Goal: Information Seeking & Learning: Find specific fact

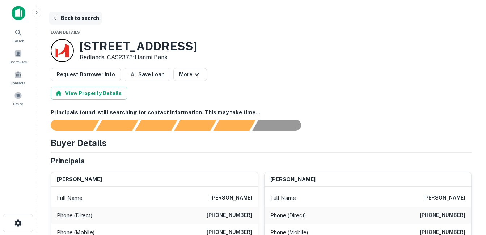
click at [80, 21] on button "Back to search" at bounding box center [75, 18] width 53 height 13
click at [171, 48] on div "[STREET_ADDRESS] • Hanmi Bank" at bounding box center [124, 50] width 147 height 23
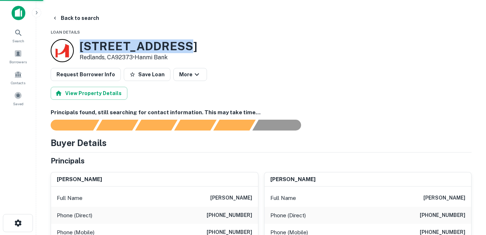
drag, startPoint x: 171, startPoint y: 48, endPoint x: 142, endPoint y: 48, distance: 28.6
click at [142, 48] on h3 "539 E Redlands Blvd" at bounding box center [139, 46] width 118 height 14
click at [142, 47] on h3 "539 E Redlands Blvd" at bounding box center [139, 46] width 118 height 14
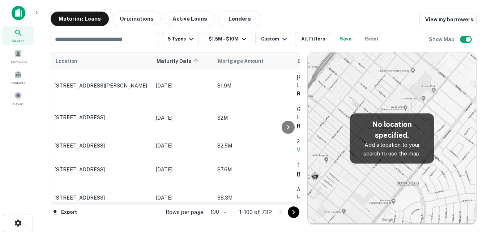
scroll to position [1484, 0]
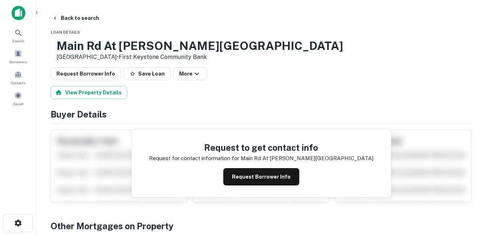
drag, startPoint x: 118, startPoint y: 48, endPoint x: 156, endPoint y: 55, distance: 38.7
click at [156, 55] on div "Main Rd At Adams St Hanover Township, PA18706 • First Keystone Community Bank" at bounding box center [199, 50] width 287 height 22
drag, startPoint x: 156, startPoint y: 55, endPoint x: 124, endPoint y: 59, distance: 32.0
click at [143, 44] on h3 "Main Rd At Adams St" at bounding box center [199, 46] width 287 height 14
click at [88, 21] on button "Back to search" at bounding box center [75, 18] width 53 height 13
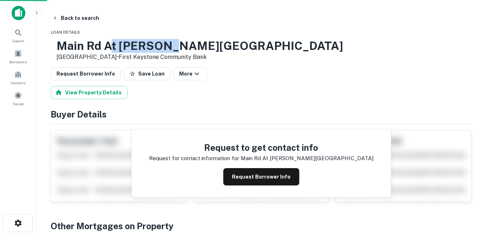
drag, startPoint x: 204, startPoint y: 46, endPoint x: 128, endPoint y: 47, distance: 76.0
click at [128, 47] on h3 "Main Rd At Adams St" at bounding box center [199, 46] width 287 height 14
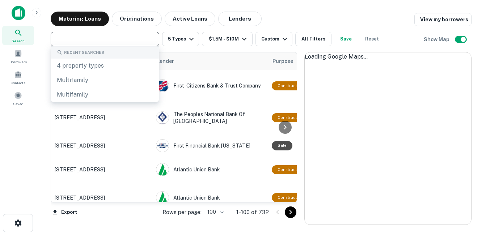
click at [45, 122] on div "Maturing Loans Originations Active Loans Lenders View my borrowers ​ 5 Types $1…" at bounding box center [261, 118] width 438 height 213
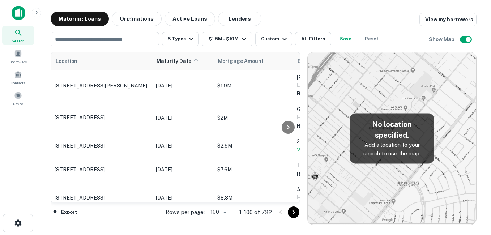
scroll to position [1483, 0]
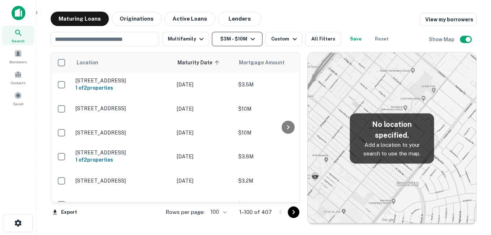
drag, startPoint x: 0, startPoint y: 0, endPoint x: 244, endPoint y: 41, distance: 247.2
click at [244, 41] on button "$3M - $10M" at bounding box center [237, 39] width 51 height 14
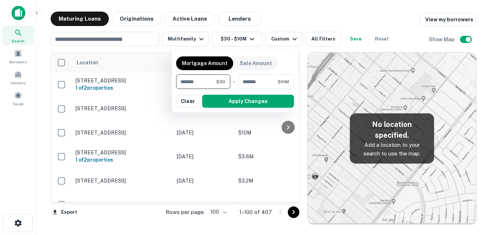
type input "*"
type input "*******"
click at [230, 102] on button "Apply Changes" at bounding box center [248, 101] width 92 height 13
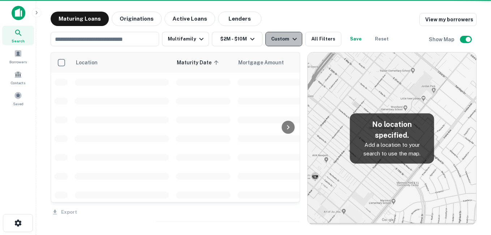
click at [287, 40] on div "Custom" at bounding box center [285, 39] width 28 height 9
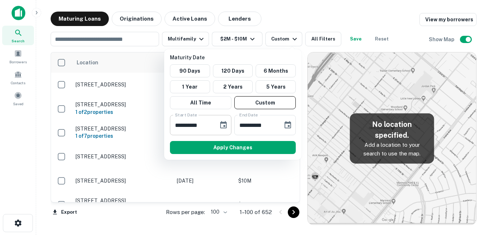
click at [225, 121] on icon "Choose date, selected date is Sep 17, 2025" at bounding box center [223, 124] width 7 height 7
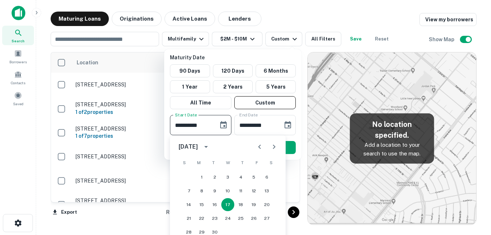
click at [276, 147] on icon "Next month" at bounding box center [274, 147] width 9 height 9
click at [190, 218] on button "16" at bounding box center [188, 218] width 13 height 13
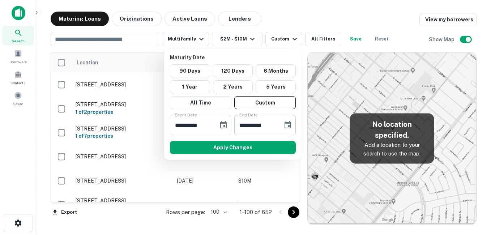
type input "**********"
click at [288, 126] on icon "Choose date, selected date is Oct 15, 2025" at bounding box center [288, 124] width 7 height 7
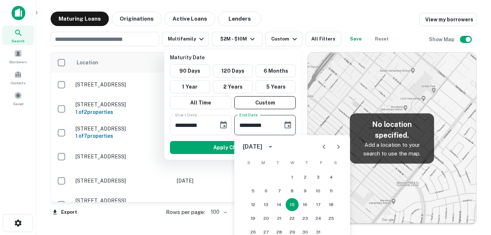
click at [341, 149] on icon "Next month" at bounding box center [338, 147] width 9 height 9
click at [340, 148] on icon "Next month" at bounding box center [338, 147] width 9 height 9
click at [279, 184] on div "1 2 3 4 5 6 7 8 9 10 11 12 13 14 15 16 17 18 19 20 21 22 23 24 25 26 27 28 29 3…" at bounding box center [292, 204] width 116 height 69
click at [279, 180] on button "2" at bounding box center [279, 177] width 13 height 13
type input "**********"
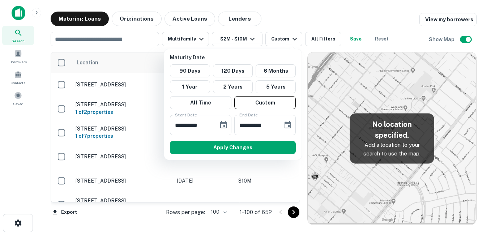
click at [235, 148] on button "Apply Changes" at bounding box center [233, 147] width 126 height 13
click at [194, 38] on div at bounding box center [245, 117] width 491 height 235
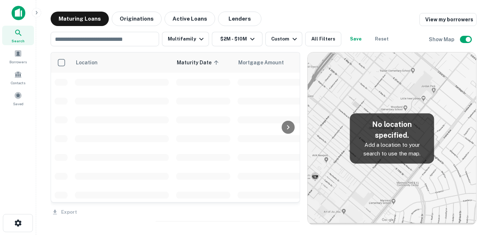
click at [197, 35] on icon "button" at bounding box center [201, 39] width 9 height 9
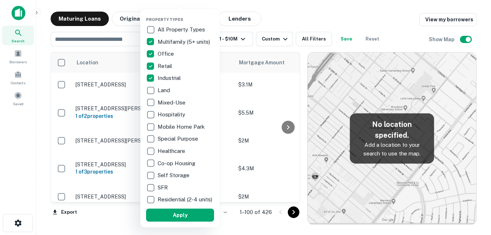
click at [178, 219] on button "Apply" at bounding box center [180, 215] width 68 height 13
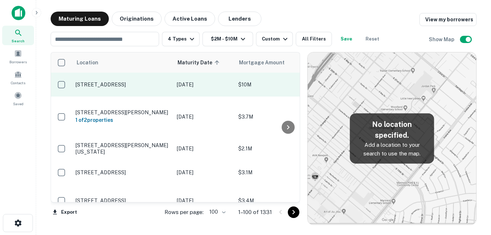
click at [144, 82] on p "[STREET_ADDRESS]" at bounding box center [123, 84] width 94 height 7
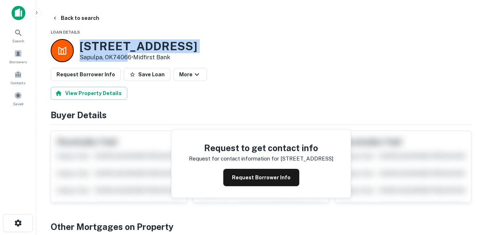
drag, startPoint x: 120, startPoint y: 54, endPoint x: 131, endPoint y: 58, distance: 11.2
click at [131, 58] on div "2210 Industrial Rd Sapulpa, OK74066 • Midfirst Bank" at bounding box center [124, 50] width 147 height 23
drag, startPoint x: 131, startPoint y: 58, endPoint x: 119, endPoint y: 58, distance: 11.9
click at [88, 16] on button "Back to search" at bounding box center [75, 18] width 53 height 13
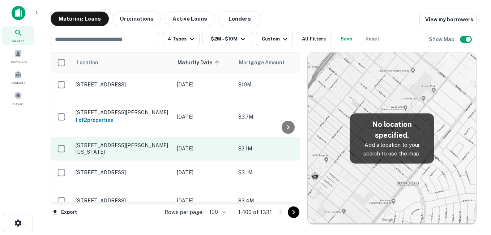
click at [141, 143] on p "[STREET_ADDRESS][PERSON_NAME][US_STATE]" at bounding box center [123, 148] width 94 height 13
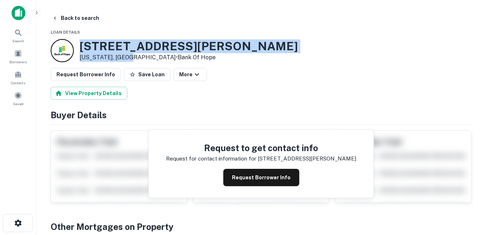
drag, startPoint x: 101, startPoint y: 48, endPoint x: 132, endPoint y: 57, distance: 32.6
click at [132, 57] on div "96 Sherman Ave New York, NY10034 • Bank Of Hope" at bounding box center [174, 50] width 247 height 23
drag, startPoint x: 132, startPoint y: 57, endPoint x: 111, endPoint y: 54, distance: 21.5
copy div "[STREET_ADDRESS][PERSON_NAME][US_STATE]"
click at [89, 21] on button "Back to search" at bounding box center [75, 18] width 53 height 13
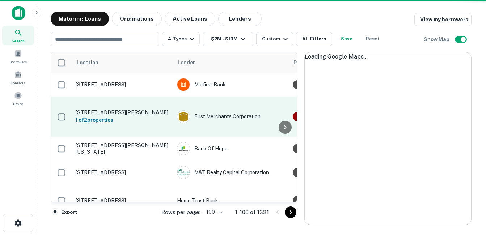
click at [132, 169] on p "[STREET_ADDRESS]" at bounding box center [123, 172] width 94 height 7
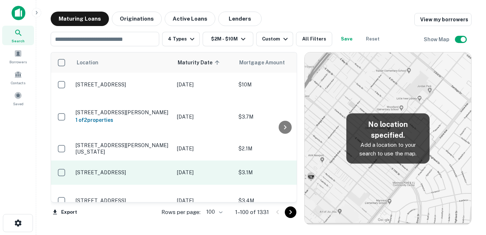
click at [144, 169] on p "[STREET_ADDRESS]" at bounding box center [123, 172] width 94 height 7
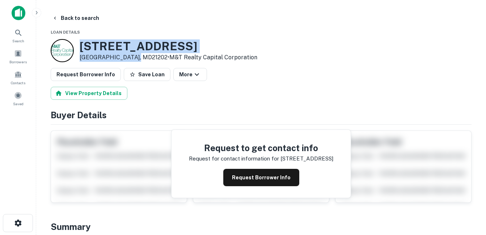
drag, startPoint x: 79, startPoint y: 44, endPoint x: 133, endPoint y: 58, distance: 56.0
click at [133, 58] on div "1110 Orleans St Baltimore, MD21202 • M&T Realty Capital Corporation" at bounding box center [154, 50] width 207 height 23
drag, startPoint x: 133, startPoint y: 58, endPoint x: 119, endPoint y: 56, distance: 14.5
copy div "[STREET_ADDRESS]"
click at [151, 47] on h3 "1110 Orleans St" at bounding box center [169, 46] width 178 height 14
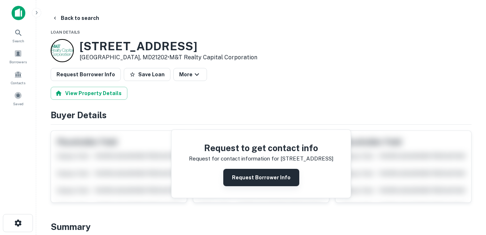
click at [242, 173] on button "Request Borrower Info" at bounding box center [261, 177] width 76 height 17
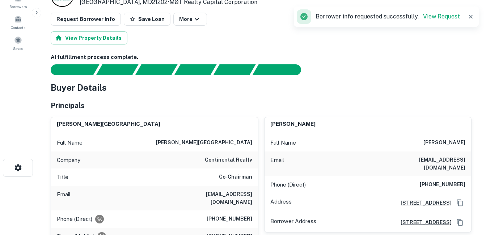
scroll to position [72, 0]
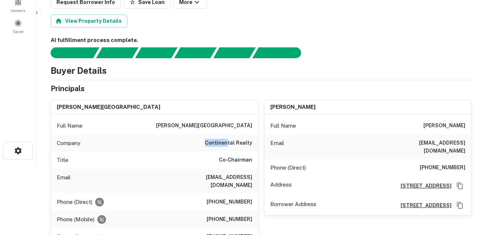
drag, startPoint x: 203, startPoint y: 144, endPoint x: 229, endPoint y: 144, distance: 25.7
click at [229, 144] on div "Company continental realty" at bounding box center [154, 143] width 207 height 17
drag, startPoint x: 229, startPoint y: 144, endPoint x: 229, endPoint y: 153, distance: 9.4
click at [229, 153] on div "Title Co-Chairman" at bounding box center [154, 160] width 207 height 17
click at [219, 144] on h6 "continental realty" at bounding box center [228, 143] width 47 height 9
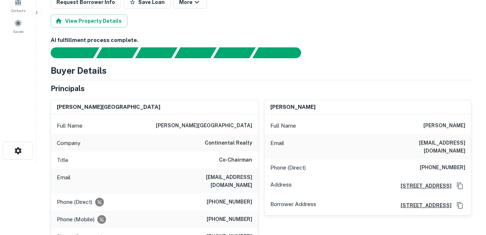
click at [219, 145] on h6 "continental realty" at bounding box center [228, 143] width 47 height 9
copy h6 "continental realty"
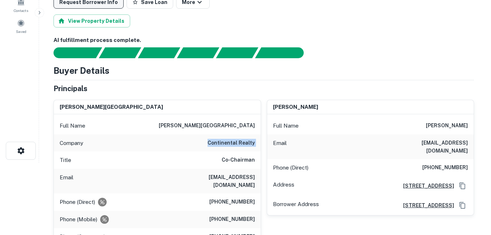
scroll to position [0, 0]
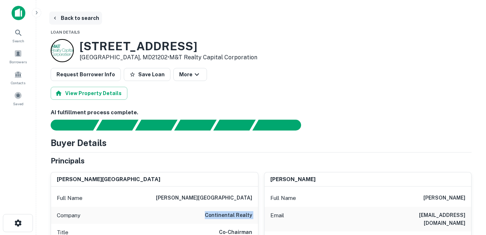
click at [82, 19] on button "Back to search" at bounding box center [75, 18] width 53 height 13
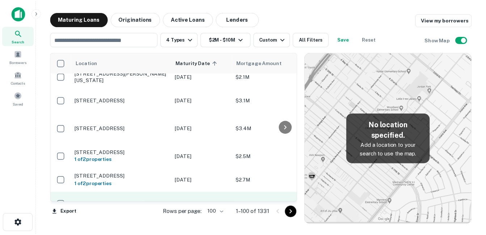
scroll to position [109, 0]
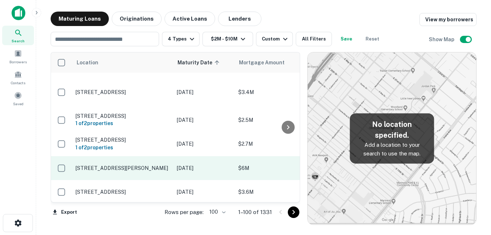
click at [136, 165] on p "[STREET_ADDRESS][PERSON_NAME]" at bounding box center [123, 168] width 94 height 7
click at [161, 165] on p "[STREET_ADDRESS][PERSON_NAME]" at bounding box center [123, 168] width 94 height 7
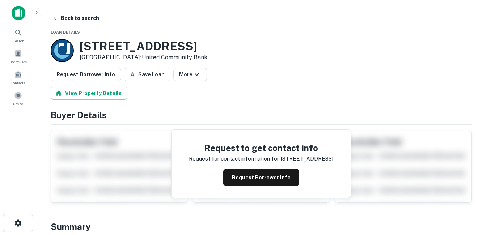
drag, startPoint x: 112, startPoint y: 52, endPoint x: 144, endPoint y: 55, distance: 32.6
click at [144, 55] on div "263 S NOVA RD Ormond Beach, FL32174 • United Community Bank" at bounding box center [144, 50] width 128 height 22
drag, startPoint x: 144, startPoint y: 55, endPoint x: 135, endPoint y: 55, distance: 9.8
click at [137, 47] on h3 "263 S NOVA RD" at bounding box center [144, 46] width 128 height 14
click at [260, 181] on button "Request Borrower Info" at bounding box center [261, 177] width 76 height 17
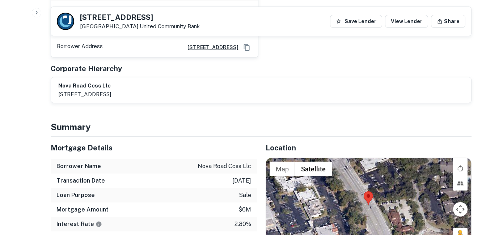
scroll to position [326, 0]
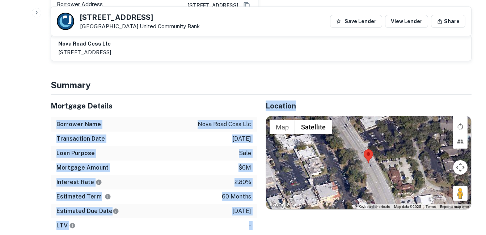
drag, startPoint x: 191, startPoint y: 98, endPoint x: 265, endPoint y: 212, distance: 135.8
click at [265, 212] on div "Mortgage Details Borrower Name nova road ccss llc Transaction Date 11/16/2020 L…" at bounding box center [256, 211] width 429 height 233
drag, startPoint x: 265, startPoint y: 212, endPoint x: 233, endPoint y: 200, distance: 33.7
click at [233, 207] on p "[DATE]" at bounding box center [241, 211] width 19 height 9
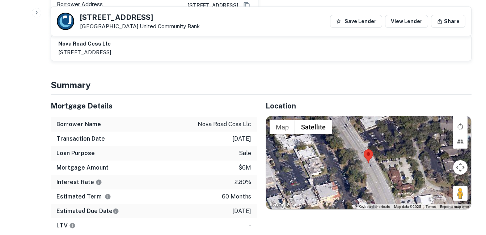
drag, startPoint x: 251, startPoint y: 197, endPoint x: 190, endPoint y: 102, distance: 112.8
click at [190, 102] on div "Mortgage Details Borrower Name nova road ccss llc Transaction Date 11/16/2020 L…" at bounding box center [154, 164] width 206 height 138
click at [190, 117] on div "Borrower Name nova road ccss llc" at bounding box center [154, 124] width 206 height 14
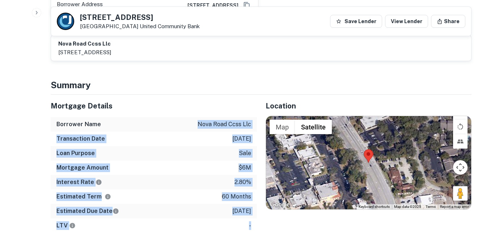
drag, startPoint x: 194, startPoint y: 106, endPoint x: 253, endPoint y: 209, distance: 118.9
click at [253, 209] on div "Mortgage Details Borrower Name nova road ccss llc Transaction Date 11/16/2020 L…" at bounding box center [154, 164] width 206 height 138
drag, startPoint x: 253, startPoint y: 209, endPoint x: 250, endPoint y: 196, distance: 13.6
click at [250, 207] on p "[DATE]" at bounding box center [241, 211] width 19 height 9
click at [253, 204] on div "Estimated Due Date 11/16/2025" at bounding box center [154, 211] width 206 height 14
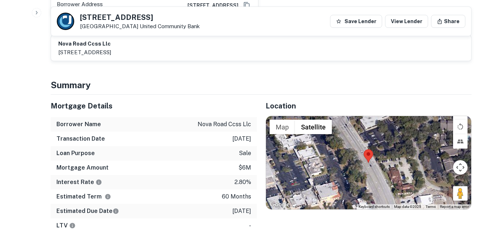
drag, startPoint x: 184, startPoint y: 90, endPoint x: 186, endPoint y: 103, distance: 12.8
click at [186, 103] on div "Mortgage Details Borrower Name nova road ccss llc Transaction Date 11/16/2020 L…" at bounding box center [154, 164] width 206 height 138
click at [186, 117] on div "Borrower Name nova road ccss llc" at bounding box center [154, 124] width 206 height 14
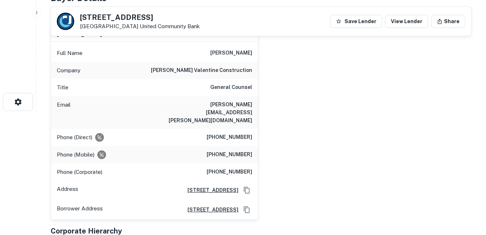
scroll to position [109, 0]
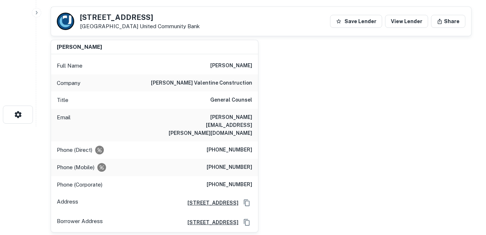
drag, startPoint x: 202, startPoint y: 53, endPoint x: 247, endPoint y: 181, distance: 136.2
click at [247, 181] on div "nicholas j. johnson Full Name nicholas j. johnson Company miller valentine cons…" at bounding box center [154, 136] width 207 height 192
drag, startPoint x: 247, startPoint y: 181, endPoint x: 227, endPoint y: 174, distance: 21.5
click at [227, 176] on div "Phone (Corporate) (513) 774-8400" at bounding box center [154, 184] width 207 height 17
click at [266, 171] on div "nicholas j. johnson Full Name nicholas j. johnson Company miller valentine cons…" at bounding box center [258, 133] width 427 height 199
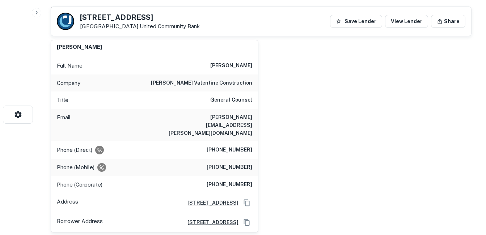
drag, startPoint x: 266, startPoint y: 171, endPoint x: 237, endPoint y: 159, distance: 30.6
click at [238, 160] on div "nicholas j. johnson Full Name nicholas j. johnson Company miller valentine cons…" at bounding box center [258, 133] width 427 height 199
drag, startPoint x: 237, startPoint y: 159, endPoint x: 236, endPoint y: 155, distance: 4.4
click at [236, 163] on h6 "(513) 335-5619" at bounding box center [230, 167] width 46 height 9
click at [235, 163] on h6 "(513) 335-5619" at bounding box center [230, 167] width 46 height 9
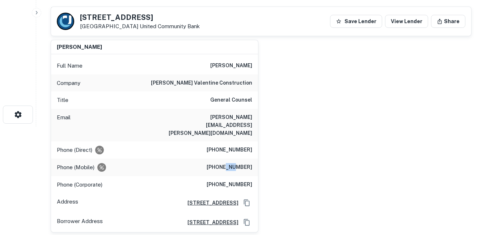
click at [234, 163] on h6 "(513) 335-5619" at bounding box center [230, 167] width 46 height 9
drag, startPoint x: 234, startPoint y: 154, endPoint x: 221, endPoint y: 106, distance: 49.8
click at [221, 106] on div "Title General Counsel" at bounding box center [154, 100] width 207 height 17
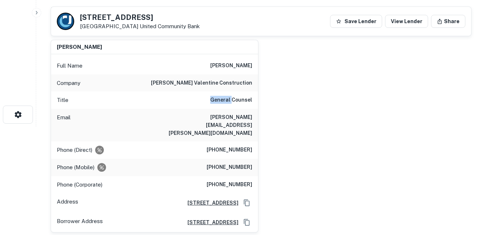
click at [221, 106] on div "Title General Counsel" at bounding box center [154, 100] width 207 height 17
drag, startPoint x: 221, startPoint y: 106, endPoint x: 207, endPoint y: 74, distance: 35.2
click at [207, 75] on div "Company miller valentine construction" at bounding box center [154, 83] width 207 height 17
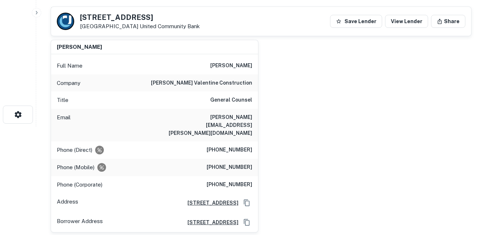
click at [207, 72] on div "Full Name nicholas j. johnson" at bounding box center [154, 65] width 207 height 17
drag, startPoint x: 207, startPoint y: 72, endPoint x: 208, endPoint y: 85, distance: 12.3
click at [208, 85] on h6 "miller valentine construction" at bounding box center [201, 83] width 101 height 9
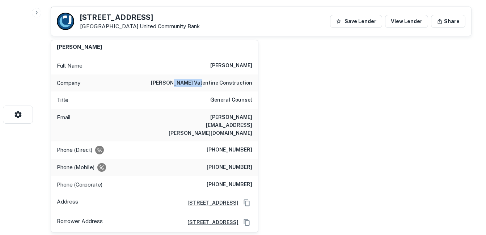
click at [208, 85] on h6 "miller valentine construction" at bounding box center [201, 83] width 101 height 9
click at [58, 79] on p "Company" at bounding box center [69, 83] width 24 height 9
drag, startPoint x: 58, startPoint y: 79, endPoint x: 52, endPoint y: 66, distance: 14.3
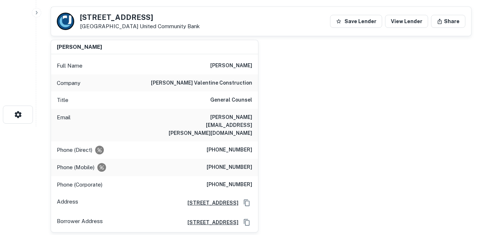
click at [52, 66] on div "Full Name nicholas j. johnson" at bounding box center [154, 65] width 207 height 17
drag, startPoint x: 52, startPoint y: 66, endPoint x: 64, endPoint y: 93, distance: 29.3
click at [64, 93] on div "Title General Counsel" at bounding box center [154, 100] width 207 height 17
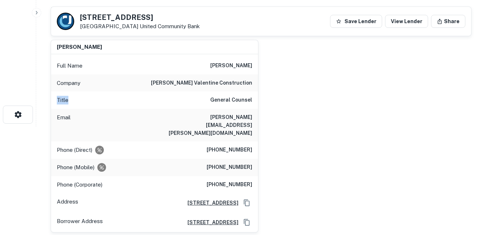
click at [64, 93] on div "Title General Counsel" at bounding box center [154, 100] width 207 height 17
click at [226, 109] on div "Email nick.johnson@mvg.com" at bounding box center [154, 125] width 207 height 33
click at [225, 109] on div "Email nick.johnson@mvg.com" at bounding box center [154, 125] width 207 height 33
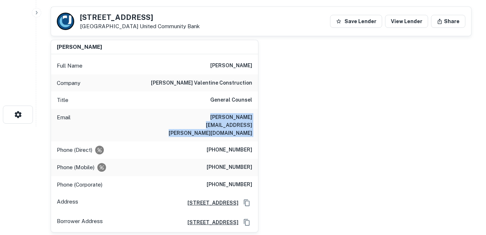
click at [225, 109] on div "Email nick.johnson@mvg.com" at bounding box center [154, 125] width 207 height 33
click at [57, 111] on div "Email nick.johnson@mvg.com" at bounding box center [154, 125] width 207 height 33
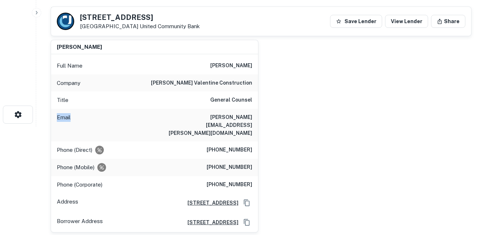
click at [57, 111] on div "Email nick.johnson@mvg.com" at bounding box center [154, 125] width 207 height 33
drag, startPoint x: 57, startPoint y: 111, endPoint x: 60, endPoint y: 133, distance: 22.6
click at [60, 146] on p "Phone (Direct)" at bounding box center [74, 150] width 35 height 9
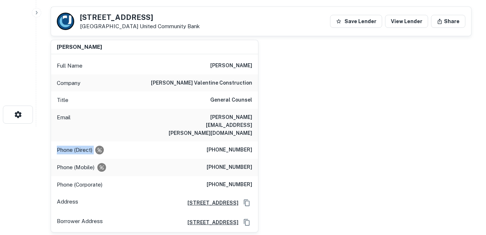
click at [60, 146] on p "Phone (Direct)" at bounding box center [74, 150] width 35 height 9
drag, startPoint x: 60, startPoint y: 133, endPoint x: 72, endPoint y: 158, distance: 28.3
click at [72, 159] on div "Phone (Mobile) (513) 335-5619" at bounding box center [154, 167] width 207 height 17
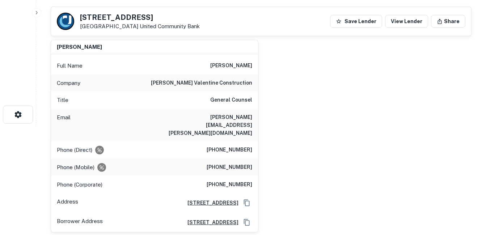
drag, startPoint x: 72, startPoint y: 158, endPoint x: 73, endPoint y: 168, distance: 9.5
click at [73, 181] on p "Phone (Corporate)" at bounding box center [80, 185] width 46 height 9
drag, startPoint x: 73, startPoint y: 168, endPoint x: 73, endPoint y: 183, distance: 15.2
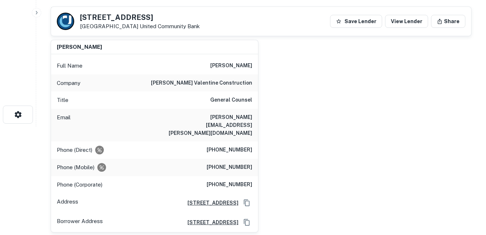
click at [73, 198] on p "Address" at bounding box center [67, 203] width 21 height 11
drag, startPoint x: 73, startPoint y: 183, endPoint x: 72, endPoint y: 203, distance: 20.3
click at [72, 217] on p "Borrower Address" at bounding box center [80, 222] width 46 height 11
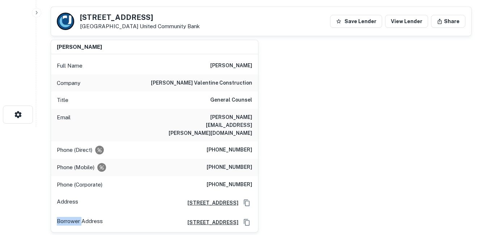
click at [72, 217] on p "Borrower Address" at bounding box center [80, 222] width 46 height 11
click at [73, 217] on p "Borrower Address" at bounding box center [80, 222] width 46 height 11
click at [234, 159] on div "Phone (Mobile) (513) 335-5619" at bounding box center [154, 167] width 207 height 17
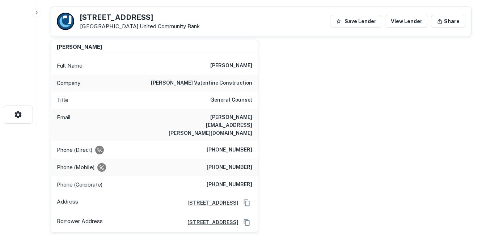
drag, startPoint x: 234, startPoint y: 147, endPoint x: 231, endPoint y: 136, distance: 11.9
click at [231, 146] on h6 "(513) 583-4723" at bounding box center [230, 150] width 46 height 9
click at [232, 146] on h6 "(513) 583-4723" at bounding box center [230, 150] width 46 height 9
drag, startPoint x: 232, startPoint y: 134, endPoint x: 223, endPoint y: 108, distance: 27.5
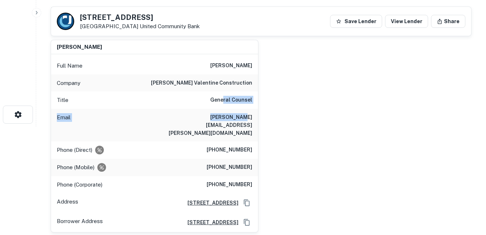
click at [223, 108] on div "Full Name nicholas j. johnson Company miller valentine construction Title Gener…" at bounding box center [154, 143] width 207 height 178
click at [223, 108] on div "Title General Counsel" at bounding box center [154, 100] width 207 height 17
click at [219, 104] on h6 "General Counsel" at bounding box center [231, 100] width 42 height 9
click at [218, 104] on h6 "General Counsel" at bounding box center [231, 100] width 42 height 9
drag, startPoint x: 218, startPoint y: 104, endPoint x: 212, endPoint y: 94, distance: 11.7
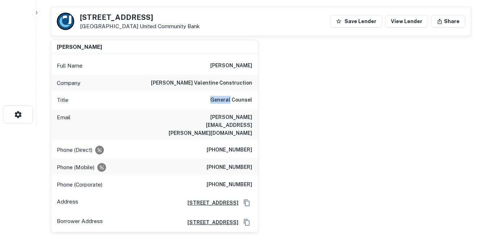
click at [217, 101] on h6 "General Counsel" at bounding box center [231, 100] width 42 height 9
click at [205, 80] on h6 "miller valentine construction" at bounding box center [201, 83] width 101 height 9
drag, startPoint x: 205, startPoint y: 80, endPoint x: 204, endPoint y: 68, distance: 11.9
click at [205, 68] on div "Full Name nicholas j. johnson" at bounding box center [154, 65] width 207 height 17
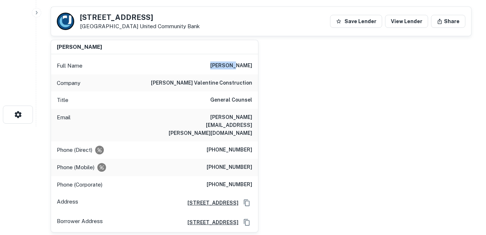
click at [204, 68] on div "Full Name nicholas j. johnson" at bounding box center [154, 65] width 207 height 17
drag, startPoint x: 204, startPoint y: 68, endPoint x: 202, endPoint y: 76, distance: 7.8
click at [203, 76] on div "Company miller valentine construction" at bounding box center [154, 83] width 207 height 17
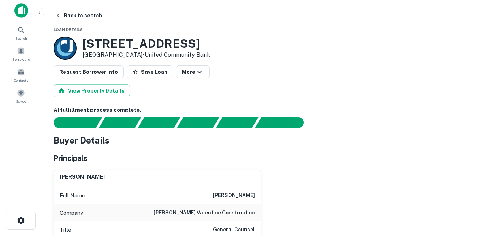
scroll to position [0, 0]
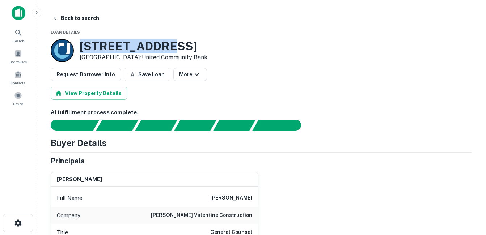
drag, startPoint x: 81, startPoint y: 39, endPoint x: 182, endPoint y: 43, distance: 101.4
drag, startPoint x: 182, startPoint y: 43, endPoint x: 127, endPoint y: 42, distance: 55.4
click at [127, 42] on h3 "263 S NOVA RD" at bounding box center [144, 46] width 128 height 14
click at [152, 43] on h3 "263 S NOVA RD" at bounding box center [144, 46] width 128 height 14
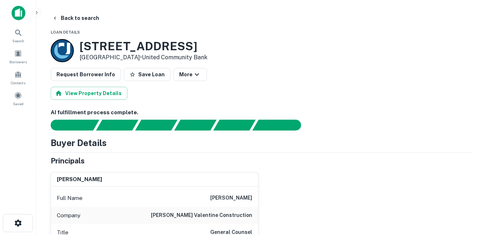
click at [167, 44] on h3 "263 S NOVA RD" at bounding box center [144, 46] width 128 height 14
click at [84, 16] on button "Back to search" at bounding box center [75, 18] width 53 height 13
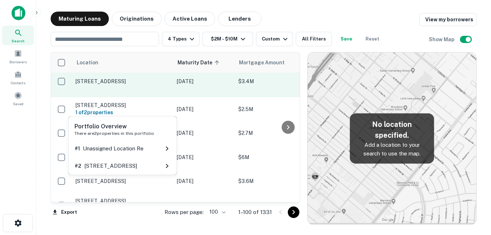
scroll to position [120, 0]
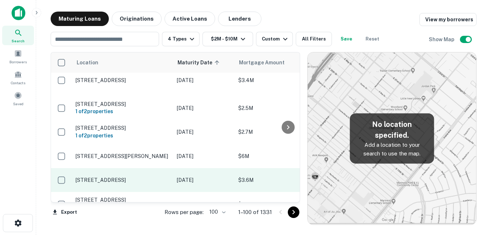
click at [130, 177] on p "[STREET_ADDRESS]" at bounding box center [123, 180] width 94 height 7
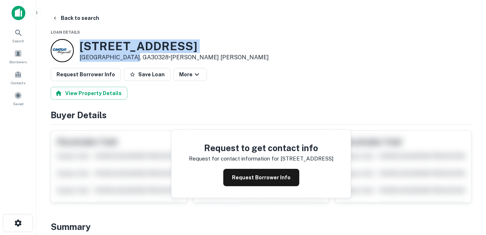
drag, startPoint x: 136, startPoint y: 60, endPoint x: 129, endPoint y: 61, distance: 7.6
click at [129, 61] on div "6780 Roswell Rd Atlanta, GA30328 • Cantor Fitzgerald" at bounding box center [160, 50] width 218 height 23
drag, startPoint x: 129, startPoint y: 61, endPoint x: 114, endPoint y: 58, distance: 14.8
copy div "[STREET_ADDRESS]"
click at [93, 18] on button "Back to search" at bounding box center [75, 18] width 53 height 13
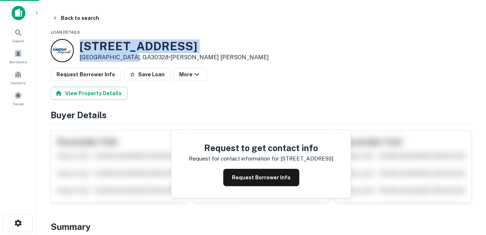
click at [144, 46] on h3 "6780 Roswell Rd" at bounding box center [174, 46] width 189 height 14
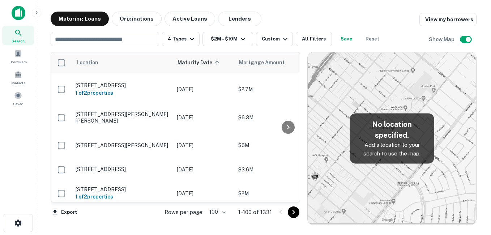
scroll to position [193, 0]
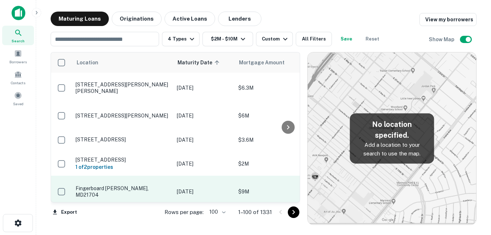
click at [136, 185] on p "Fingerboard [PERSON_NAME], MD21704" at bounding box center [123, 191] width 94 height 13
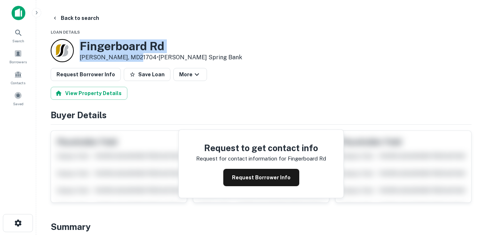
drag, startPoint x: 81, startPoint y: 43, endPoint x: 132, endPoint y: 56, distance: 52.6
click at [132, 56] on div "Fingerboard Rd Frederick, MD21704 • Sandy Spring Bank" at bounding box center [161, 50] width 162 height 22
drag, startPoint x: 132, startPoint y: 56, endPoint x: 110, endPoint y: 53, distance: 21.9
copy div "Fingerboard [PERSON_NAME], MD21704"
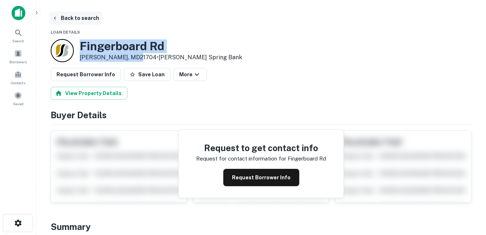
click at [88, 18] on button "Back to search" at bounding box center [75, 18] width 53 height 13
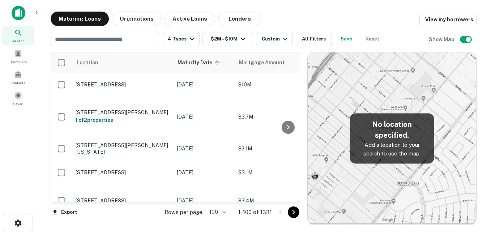
scroll to position [193, 0]
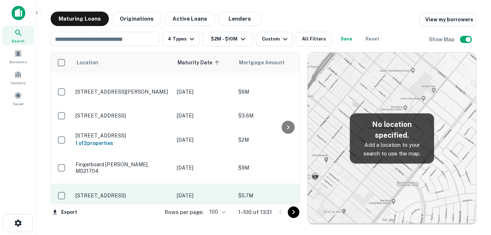
click at [134, 192] on p "[STREET_ADDRESS]" at bounding box center [123, 195] width 94 height 7
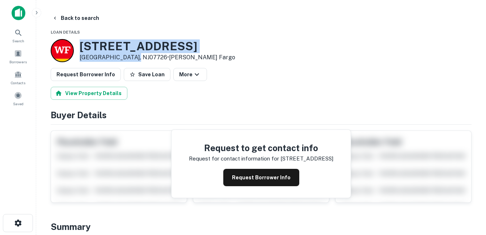
drag, startPoint x: 79, startPoint y: 44, endPoint x: 137, endPoint y: 57, distance: 58.8
click at [137, 57] on div "2 Gordons Corner Rd Manalapan, NJ07726 • Wells Fargo" at bounding box center [143, 50] width 184 height 23
drag, startPoint x: 137, startPoint y: 57, endPoint x: 110, endPoint y: 57, distance: 26.8
click at [71, 19] on button "Back to search" at bounding box center [75, 18] width 53 height 13
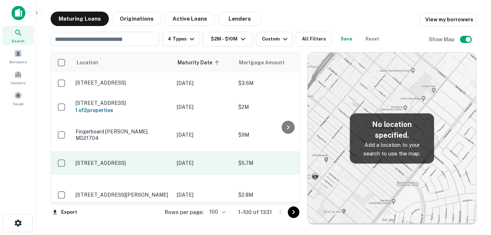
scroll to position [265, 0]
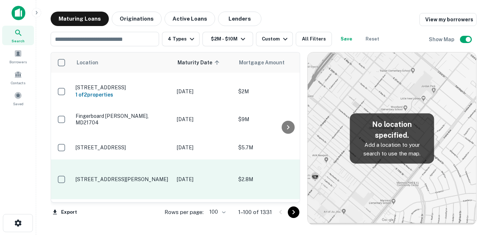
click at [137, 176] on p "[STREET_ADDRESS][PERSON_NAME]" at bounding box center [123, 179] width 94 height 7
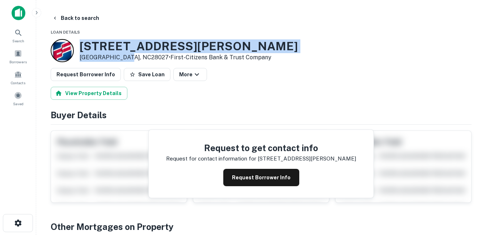
drag, startPoint x: 80, startPoint y: 46, endPoint x: 128, endPoint y: 57, distance: 49.3
click at [128, 57] on div "8031 Concord Mills Blvd Concord, NC28027 • First-citizens Bank & Trust Company" at bounding box center [189, 50] width 218 height 22
drag, startPoint x: 128, startPoint y: 57, endPoint x: 115, endPoint y: 57, distance: 13.0
drag, startPoint x: 115, startPoint y: 57, endPoint x: 129, endPoint y: 53, distance: 14.8
click at [122, 50] on h3 "[STREET_ADDRESS][PERSON_NAME]" at bounding box center [189, 46] width 218 height 14
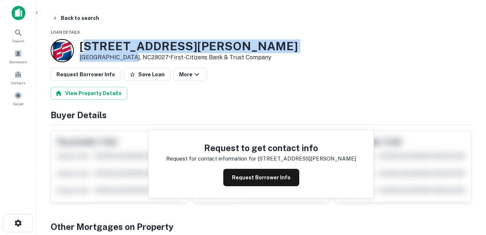
drag, startPoint x: 96, startPoint y: 52, endPoint x: 85, endPoint y: 51, distance: 10.9
click at [85, 51] on div "8031 Concord Mills Blvd Concord, NC28027 • First-citizens Bank & Trust Company" at bounding box center [189, 50] width 218 height 22
click at [82, 49] on h3 "[STREET_ADDRESS][PERSON_NAME]" at bounding box center [189, 46] width 218 height 14
drag, startPoint x: 116, startPoint y: 52, endPoint x: 122, endPoint y: 54, distance: 6.3
click at [122, 54] on div "8031 Concord Mills Blvd Concord, NC28027 • First-citizens Bank & Trust Company" at bounding box center [189, 50] width 218 height 22
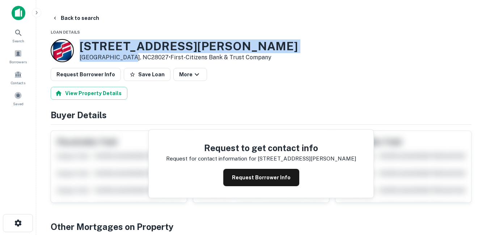
copy div "[STREET_ADDRESS][PERSON_NAME]"
click at [245, 180] on button "Request Borrower Info" at bounding box center [261, 177] width 76 height 17
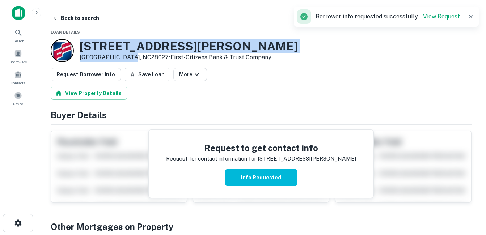
click at [160, 44] on h3 "[STREET_ADDRESS][PERSON_NAME]" at bounding box center [189, 46] width 218 height 14
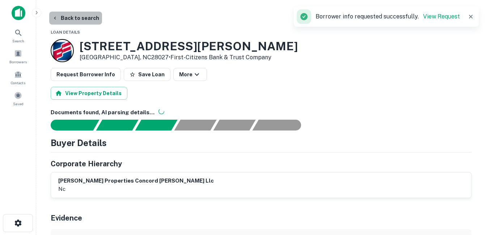
drag, startPoint x: 90, startPoint y: 21, endPoint x: 91, endPoint y: 25, distance: 3.8
click at [90, 19] on button "Back to search" at bounding box center [75, 18] width 53 height 13
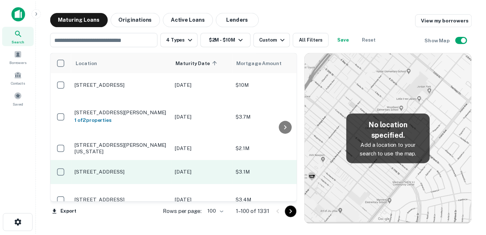
scroll to position [265, 0]
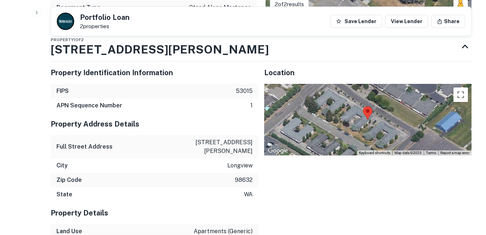
scroll to position [434, 0]
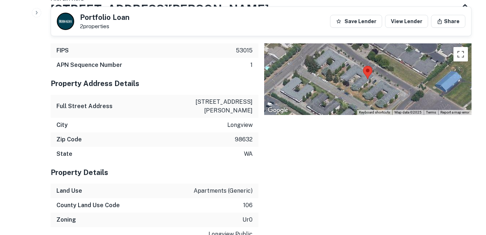
click at [236, 101] on p "[STREET_ADDRESS][PERSON_NAME]" at bounding box center [219, 106] width 65 height 17
copy p "[STREET_ADDRESS][PERSON_NAME]"
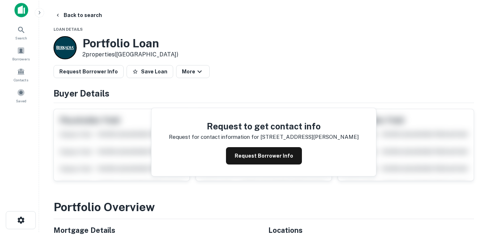
scroll to position [0, 0]
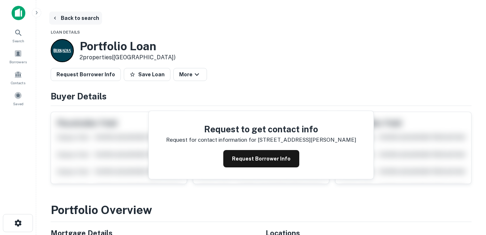
click at [91, 18] on button "Back to search" at bounding box center [75, 18] width 53 height 13
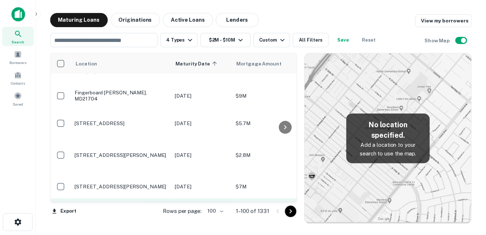
scroll to position [301, 0]
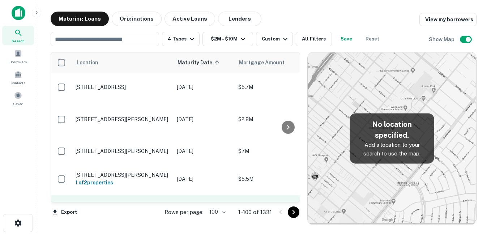
click at [135, 204] on p "[STREET_ADDRESS]" at bounding box center [123, 207] width 94 height 7
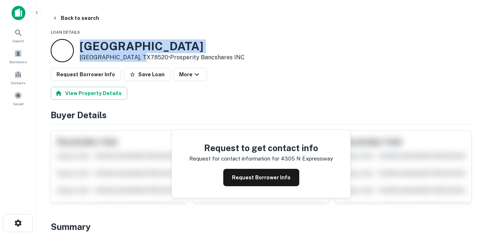
drag, startPoint x: 82, startPoint y: 41, endPoint x: 139, endPoint y: 55, distance: 58.7
click at [139, 55] on div "4305 N EXPRESSWAY Brownsville, TX78520 • Prosperity Bancshares INC" at bounding box center [162, 50] width 165 height 22
drag, startPoint x: 139, startPoint y: 55, endPoint x: 126, endPoint y: 53, distance: 13.5
copy div "4305 N EXPRESSWAY Brownsville, TX78520"
click at [267, 178] on button "Request Borrower Info" at bounding box center [261, 177] width 76 height 17
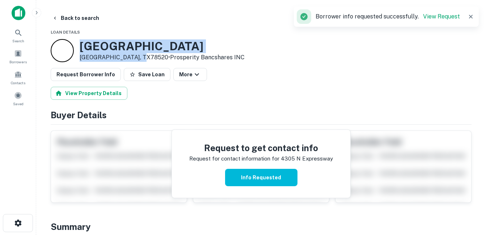
click at [174, 47] on h3 "4305 N EXPRESSWAY" at bounding box center [162, 46] width 165 height 14
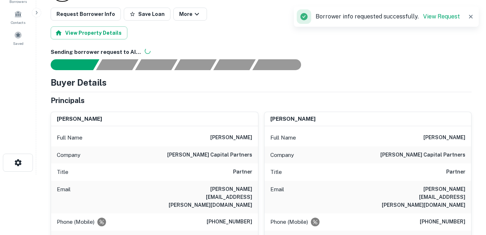
scroll to position [72, 0]
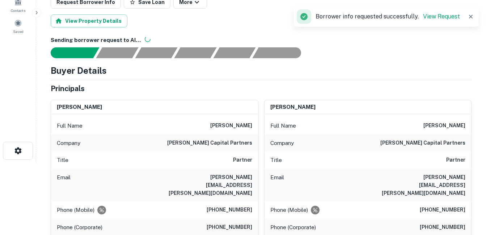
click at [220, 140] on h6 "merritt capital partners" at bounding box center [209, 143] width 85 height 9
copy h6 "merritt capital partners"
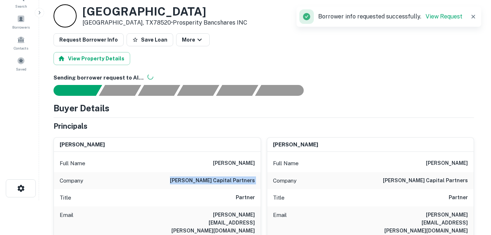
scroll to position [0, 0]
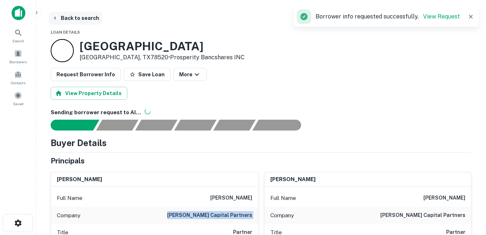
click at [88, 18] on button "Back to search" at bounding box center [75, 18] width 53 height 13
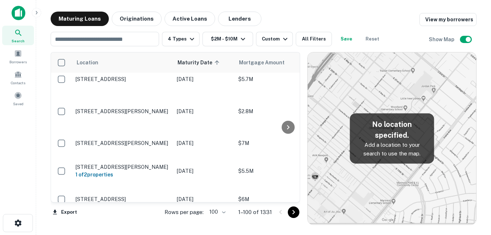
scroll to position [338, 0]
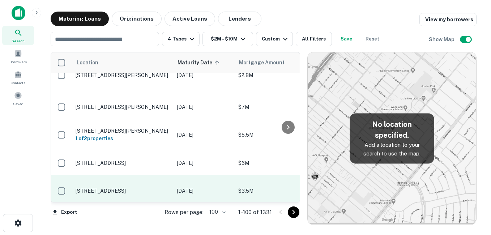
drag, startPoint x: 150, startPoint y: 161, endPoint x: 144, endPoint y: 163, distance: 7.2
click at [144, 175] on td "[STREET_ADDRESS]" at bounding box center [122, 191] width 101 height 32
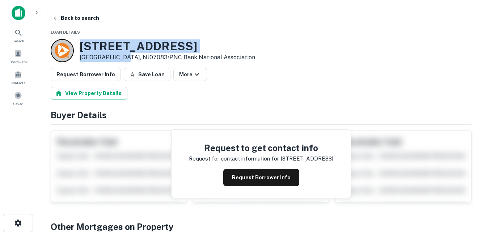
drag, startPoint x: 79, startPoint y: 41, endPoint x: 122, endPoint y: 55, distance: 46.1
click at [122, 55] on div "1180 Springfield Rd Union, NJ07083 • PNC Bank National Association" at bounding box center [153, 50] width 204 height 23
drag, startPoint x: 122, startPoint y: 55, endPoint x: 107, endPoint y: 54, distance: 15.6
click at [63, 15] on button "Back to search" at bounding box center [75, 18] width 53 height 13
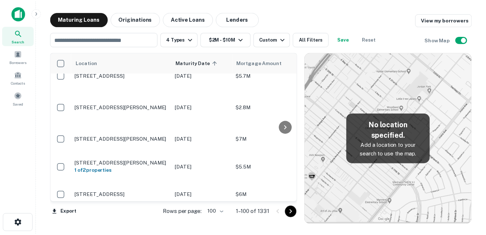
scroll to position [374, 0]
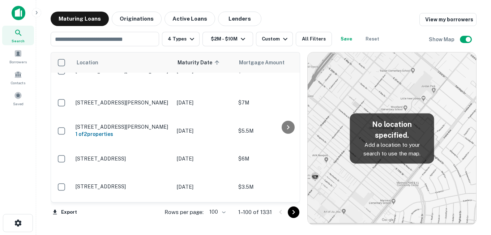
click at [160, 212] on p "[STREET_ADDRESS]" at bounding box center [123, 215] width 94 height 7
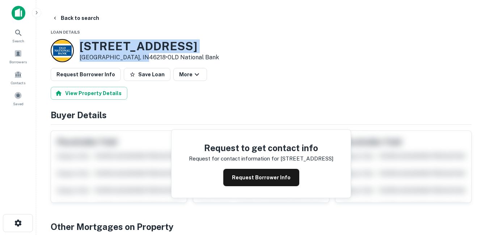
drag, startPoint x: 98, startPoint y: 47, endPoint x: 137, endPoint y: 59, distance: 40.6
drag, startPoint x: 137, startPoint y: 59, endPoint x: 126, endPoint y: 58, distance: 11.3
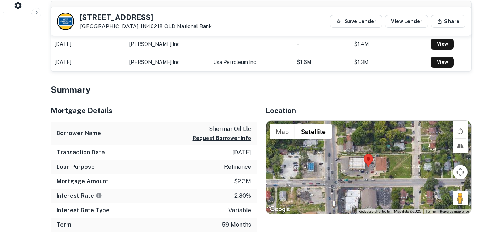
scroll to position [289, 0]
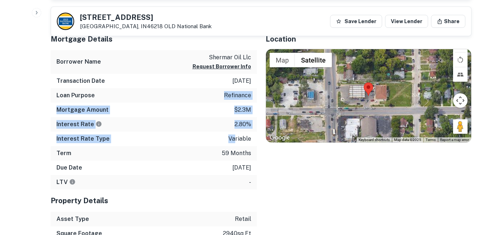
drag, startPoint x: 223, startPoint y: 97, endPoint x: 236, endPoint y: 140, distance: 44.9
click at [236, 140] on div "Mortgage Details Borrower Name shermar oil llc Request Borrower Info Transactio…" at bounding box center [154, 109] width 206 height 162
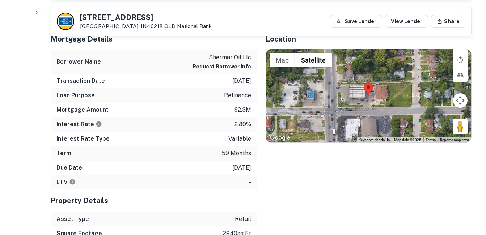
drag, startPoint x: 236, startPoint y: 140, endPoint x: 244, endPoint y: 160, distance: 20.9
click at [244, 160] on div "Term 59 months" at bounding box center [154, 153] width 206 height 14
click at [228, 122] on div "Mortgage Details Borrower Name shermar oil llc Request Borrower Info Transactio…" at bounding box center [154, 109] width 206 height 162
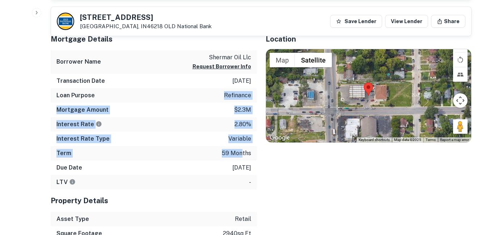
drag, startPoint x: 228, startPoint y: 122, endPoint x: 242, endPoint y: 155, distance: 35.8
click at [242, 155] on div "Mortgage Details Borrower Name shermar oil llc Request Borrower Info Transactio…" at bounding box center [154, 109] width 206 height 162
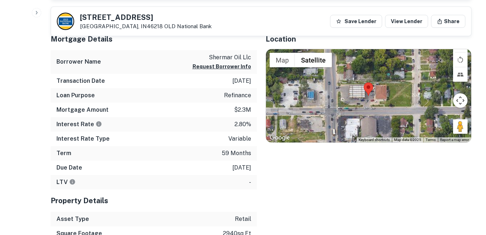
drag, startPoint x: 242, startPoint y: 155, endPoint x: 249, endPoint y: 162, distance: 9.5
click at [249, 164] on p "[DATE]" at bounding box center [241, 168] width 19 height 9
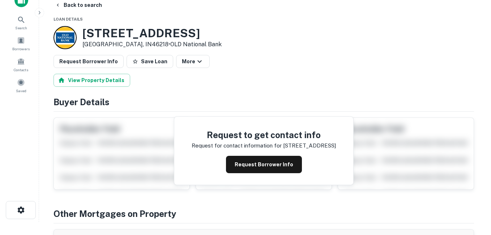
scroll to position [0, 0]
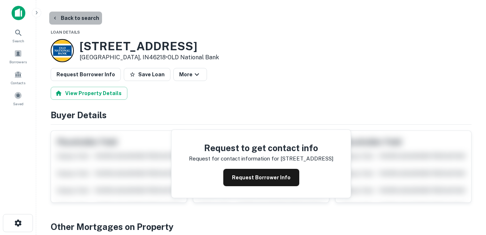
click at [76, 20] on button "Back to search" at bounding box center [75, 18] width 53 height 13
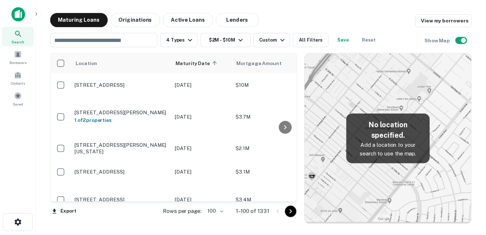
scroll to position [374, 0]
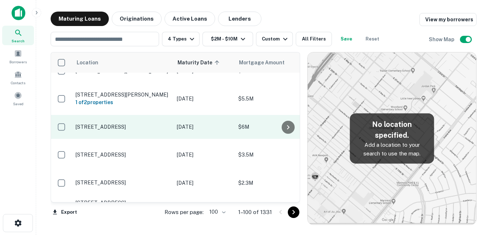
click at [136, 124] on p "[STREET_ADDRESS]" at bounding box center [123, 127] width 94 height 7
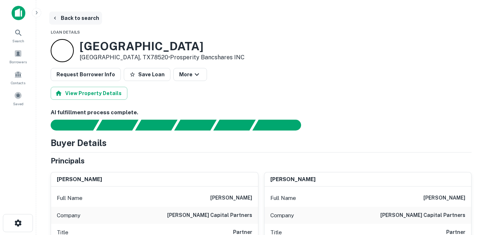
click at [74, 19] on button "Back to search" at bounding box center [75, 18] width 53 height 13
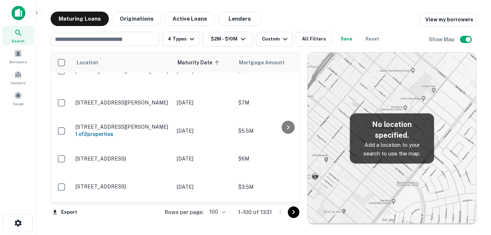
scroll to position [301, 0]
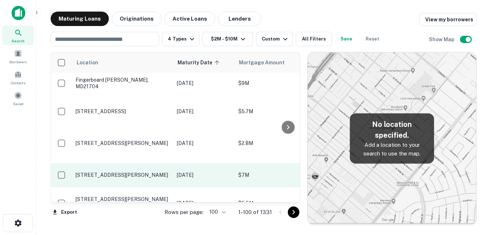
click at [141, 163] on td "[STREET_ADDRESS][PERSON_NAME]" at bounding box center [122, 175] width 101 height 24
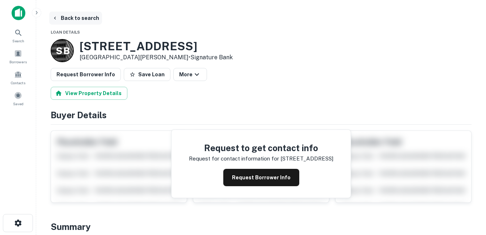
click at [89, 21] on button "Back to search" at bounding box center [75, 18] width 53 height 13
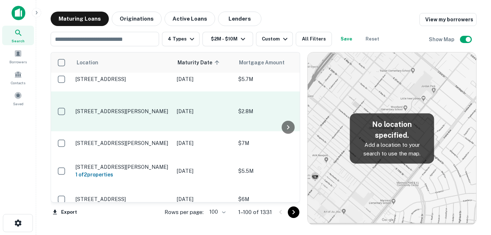
scroll to position [265, 0]
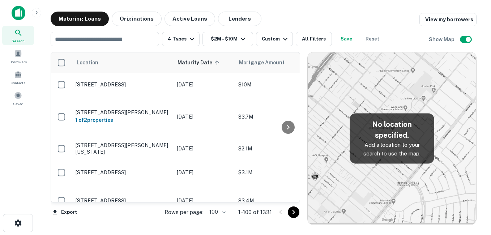
scroll to position [265, 0]
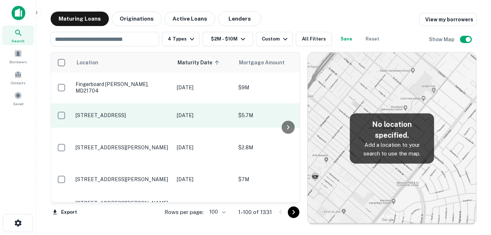
click at [145, 112] on p "[STREET_ADDRESS]" at bounding box center [123, 115] width 94 height 7
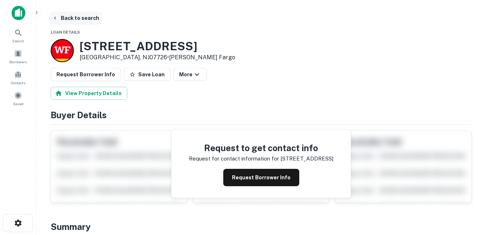
click at [89, 21] on button "Back to search" at bounding box center [75, 18] width 53 height 13
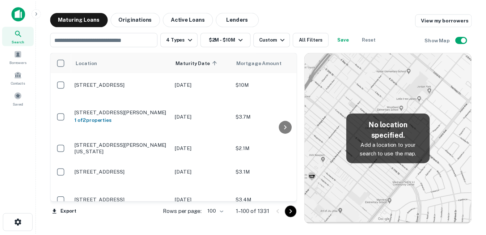
scroll to position [265, 0]
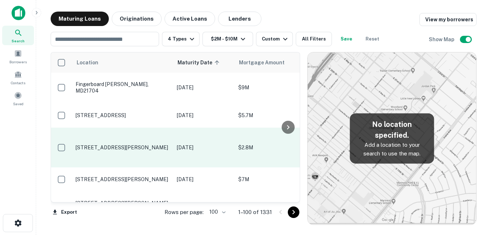
click at [161, 144] on p "[STREET_ADDRESS][PERSON_NAME]" at bounding box center [123, 147] width 94 height 7
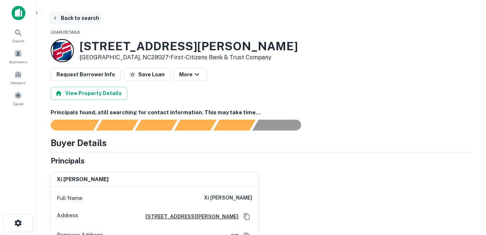
click at [77, 15] on button "Back to search" at bounding box center [75, 18] width 53 height 13
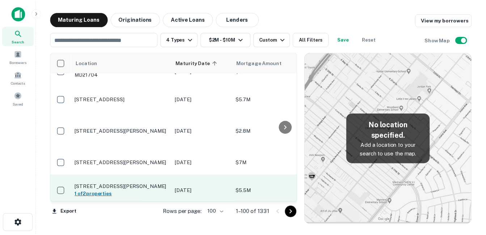
scroll to position [326, 0]
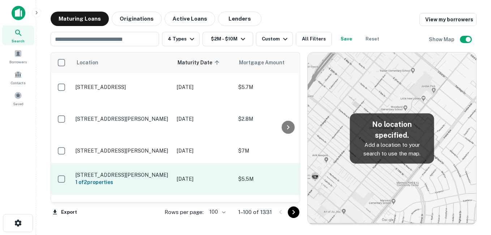
click at [144, 172] on p "[STREET_ADDRESS][PERSON_NAME]" at bounding box center [123, 175] width 94 height 7
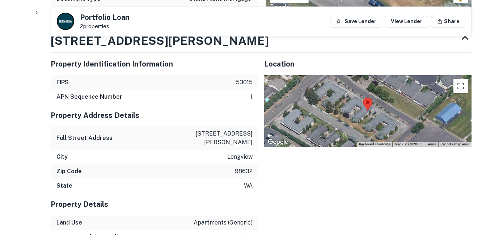
scroll to position [434, 0]
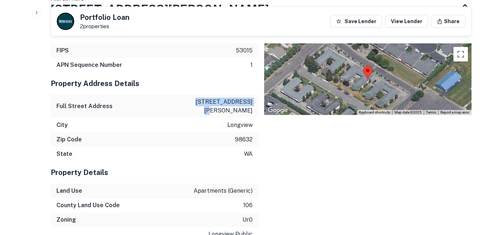
drag, startPoint x: 215, startPoint y: 102, endPoint x: 251, endPoint y: 100, distance: 36.2
click at [251, 100] on div "Full Street Address [STREET_ADDRESS][PERSON_NAME]" at bounding box center [155, 106] width 208 height 23
drag, startPoint x: 251, startPoint y: 100, endPoint x: 217, endPoint y: 101, distance: 34.4
copy p "[STREET_ADDRESS][PERSON_NAME]"
click at [451, 13] on div "Portfolio Loan 2 properties Save Lender View Lender Share" at bounding box center [261, 21] width 420 height 29
